Goal: Task Accomplishment & Management: Use online tool/utility

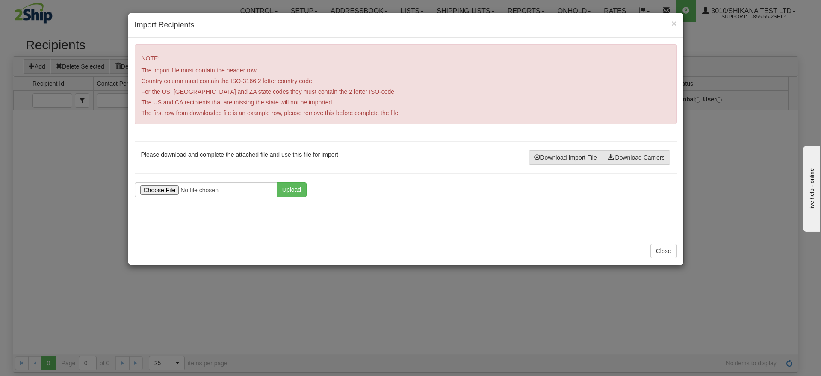
click at [243, 178] on div "NOTE: The import file must contain the header row Country column must contain t…" at bounding box center [405, 137] width 555 height 199
click at [237, 182] on input "file" at bounding box center [206, 189] width 142 height 15
click at [278, 179] on div "NOTE: The import file must contain the header row Country column must contain t…" at bounding box center [405, 137] width 555 height 199
click at [287, 184] on button "Upload" at bounding box center [292, 189] width 30 height 15
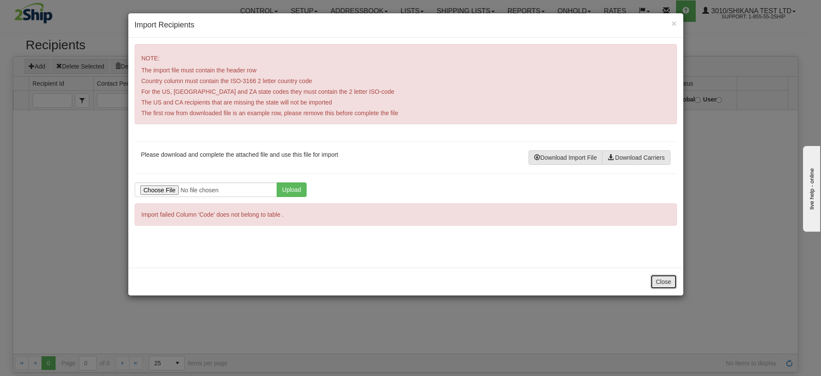
click at [666, 284] on button "Close" at bounding box center [664, 281] width 27 height 15
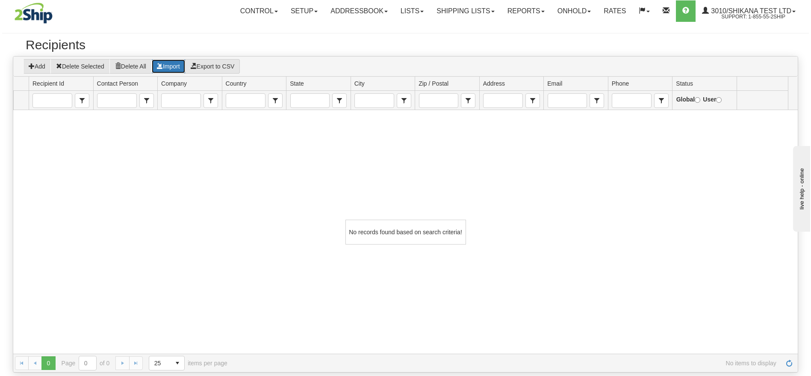
click at [168, 62] on button "Import" at bounding box center [168, 66] width 34 height 15
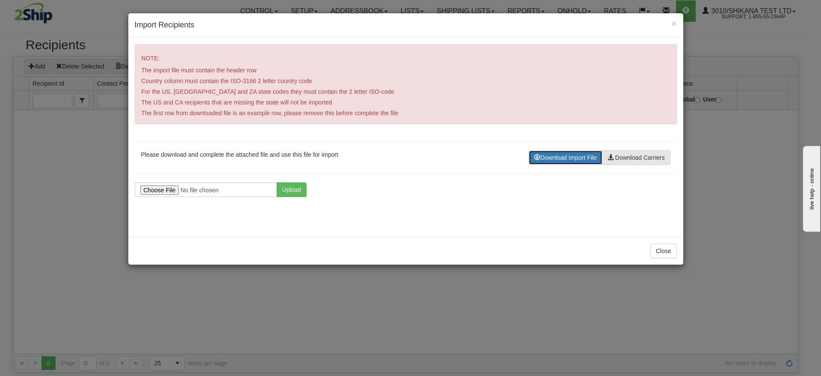
click at [559, 152] on button "Download Import File" at bounding box center [566, 157] width 74 height 15
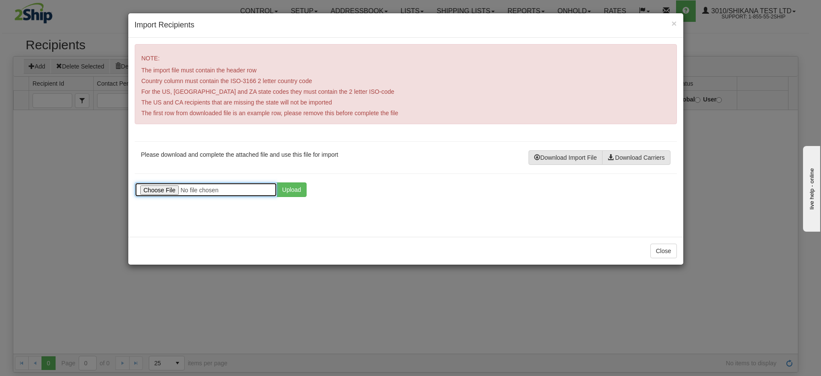
click at [192, 191] on input "file" at bounding box center [206, 189] width 142 height 15
type input "C:\fakepath\Reworked Recipient UPS Addressbook Upload.csv"
drag, startPoint x: 294, startPoint y: 185, endPoint x: 346, endPoint y: 201, distance: 55.1
click at [294, 186] on button "Upload" at bounding box center [292, 189] width 30 height 15
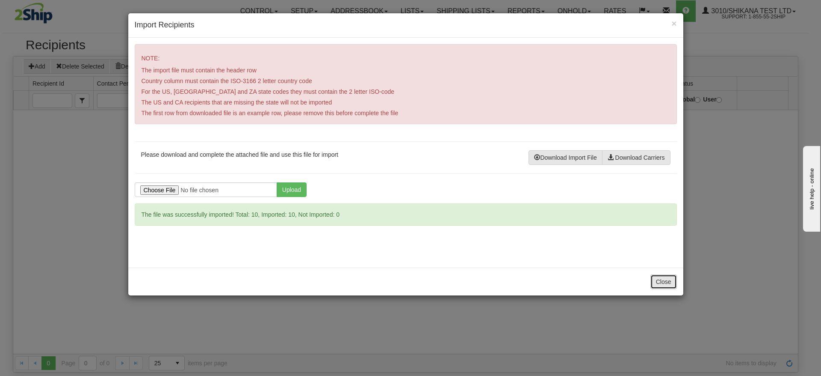
click at [664, 282] on button "Close" at bounding box center [664, 281] width 27 height 15
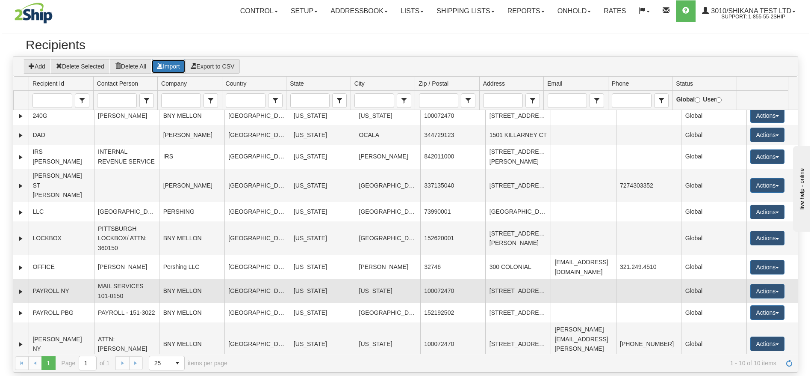
scroll to position [6, 0]
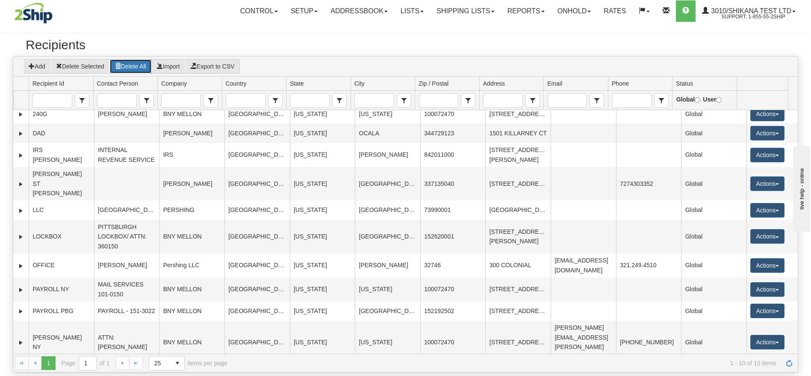
click at [148, 66] on button "Delete All" at bounding box center [130, 66] width 42 height 15
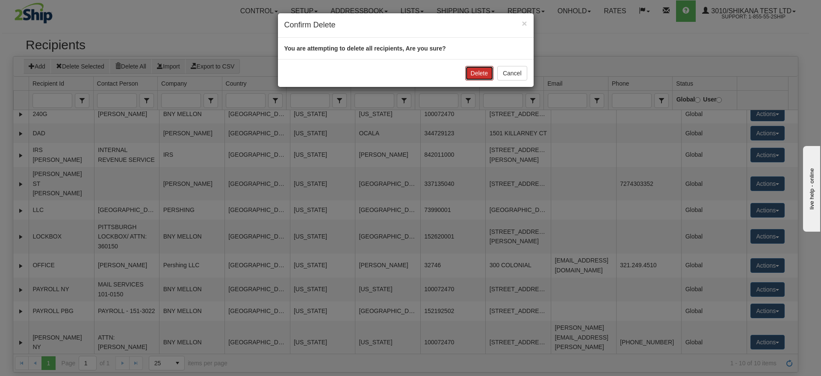
click at [486, 69] on button "Delete" at bounding box center [479, 73] width 28 height 15
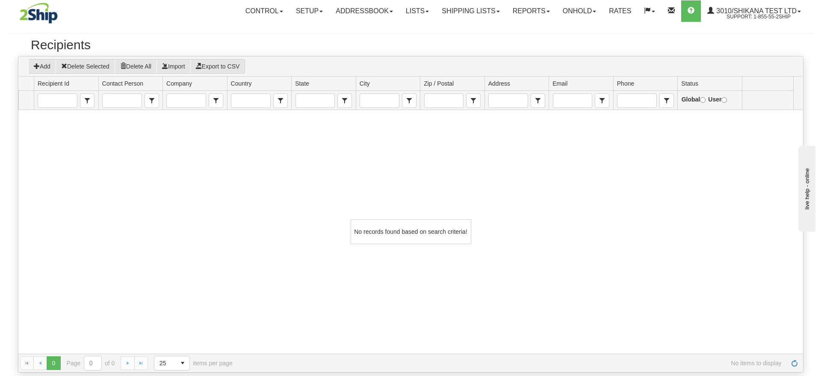
scroll to position [0, 0]
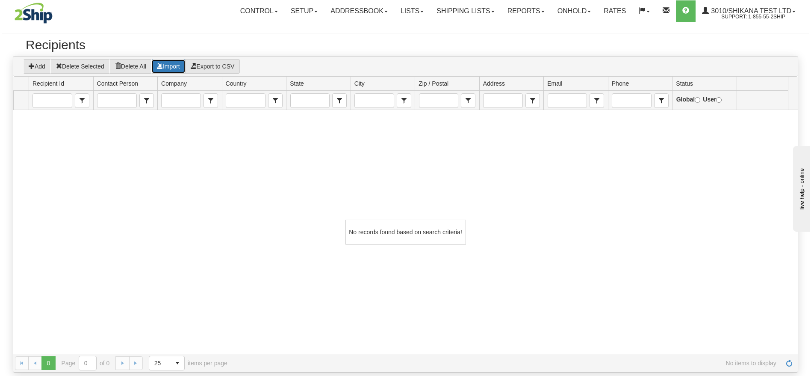
click at [179, 63] on button "Import" at bounding box center [168, 66] width 34 height 15
